Goal: Transaction & Acquisition: Purchase product/service

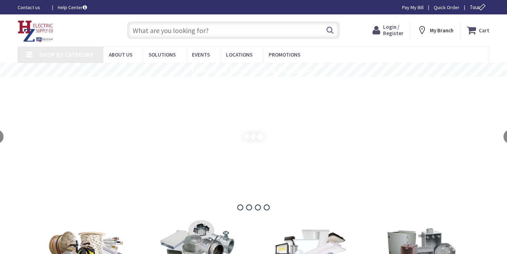
click at [220, 27] on input "text" at bounding box center [233, 30] width 212 height 18
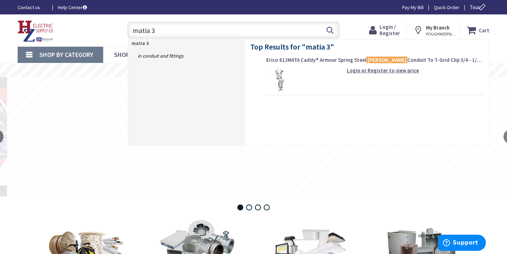
type input "matia 30"
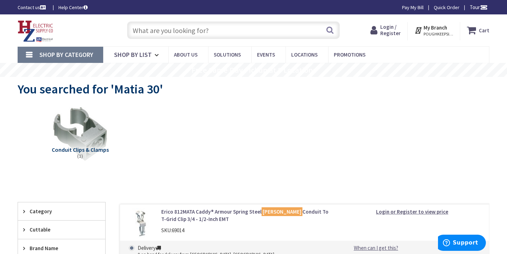
click at [215, 29] on input "text" at bounding box center [233, 30] width 212 height 18
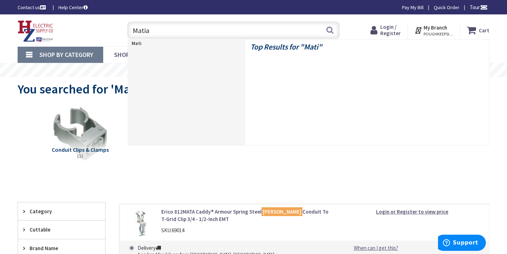
type input "Matias"
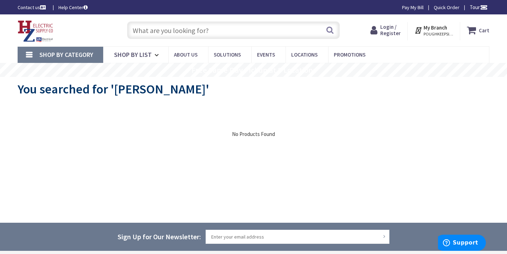
click at [39, 55] on span "Shop By Category" at bounding box center [66, 55] width 54 height 8
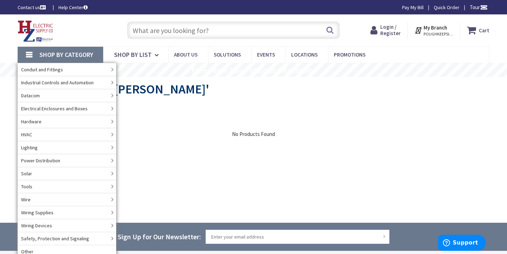
click at [221, 29] on input "text" at bounding box center [233, 30] width 212 height 18
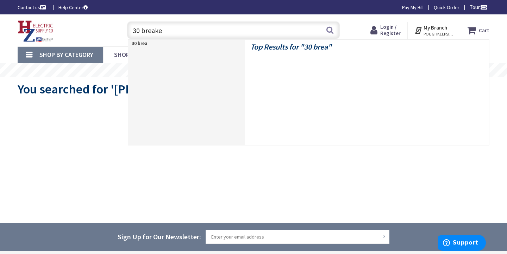
type input "30 breaker"
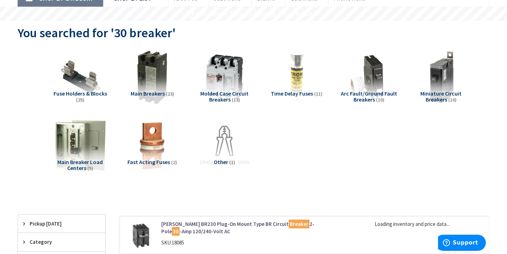
scroll to position [58, 0]
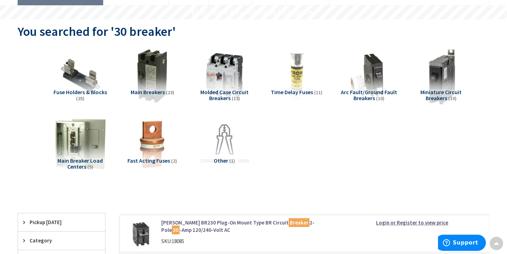
click at [441, 73] on img at bounding box center [441, 76] width 60 height 60
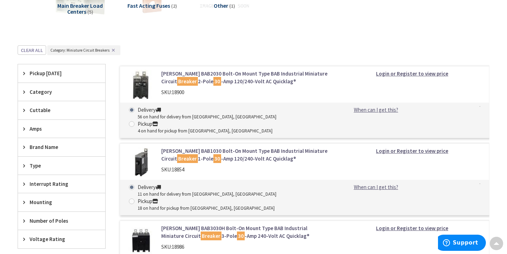
scroll to position [171, 0]
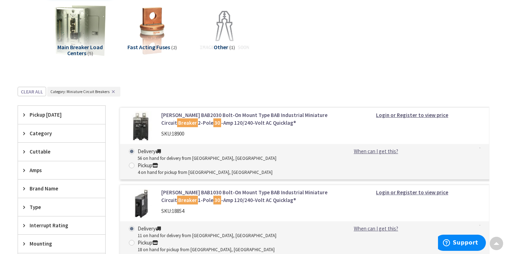
click at [246, 118] on link "Eaton BAB2030 Bolt-On Mount Type BAB Industrial Miniature Circuit Breaker 2-Pol…" at bounding box center [245, 119] width 169 height 15
